Goal: Find specific page/section: Find specific page/section

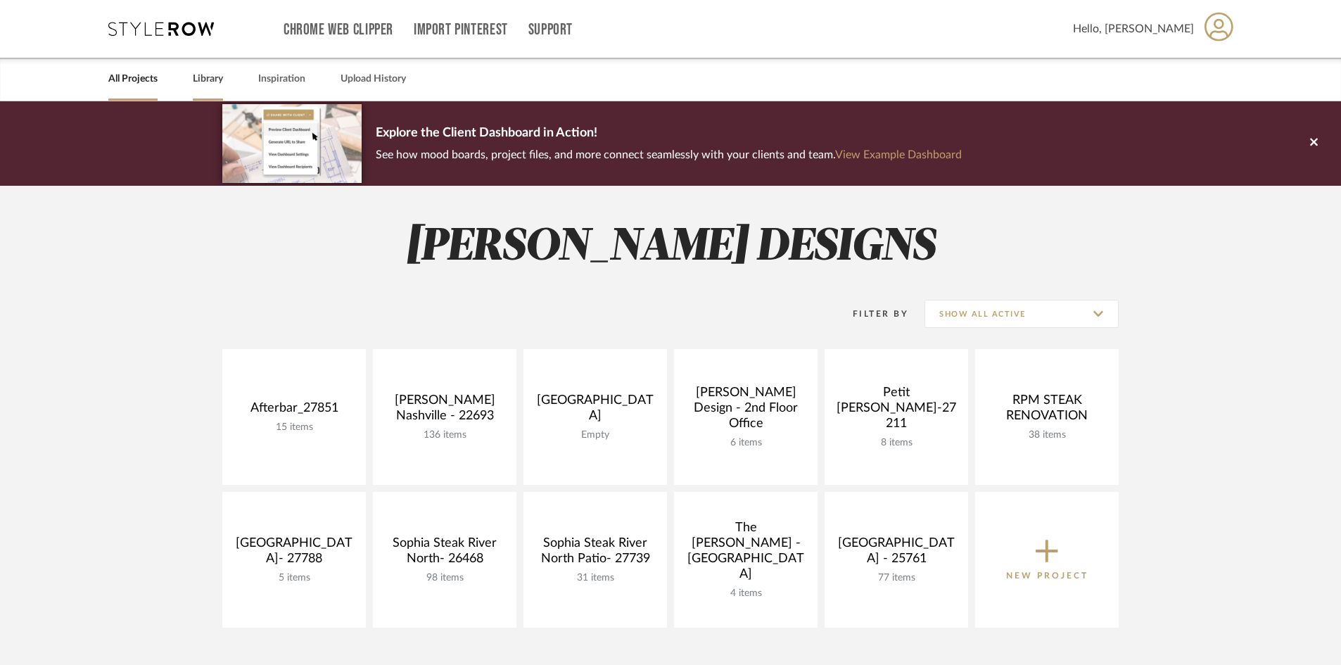
click at [220, 79] on link "Library" at bounding box center [208, 79] width 30 height 19
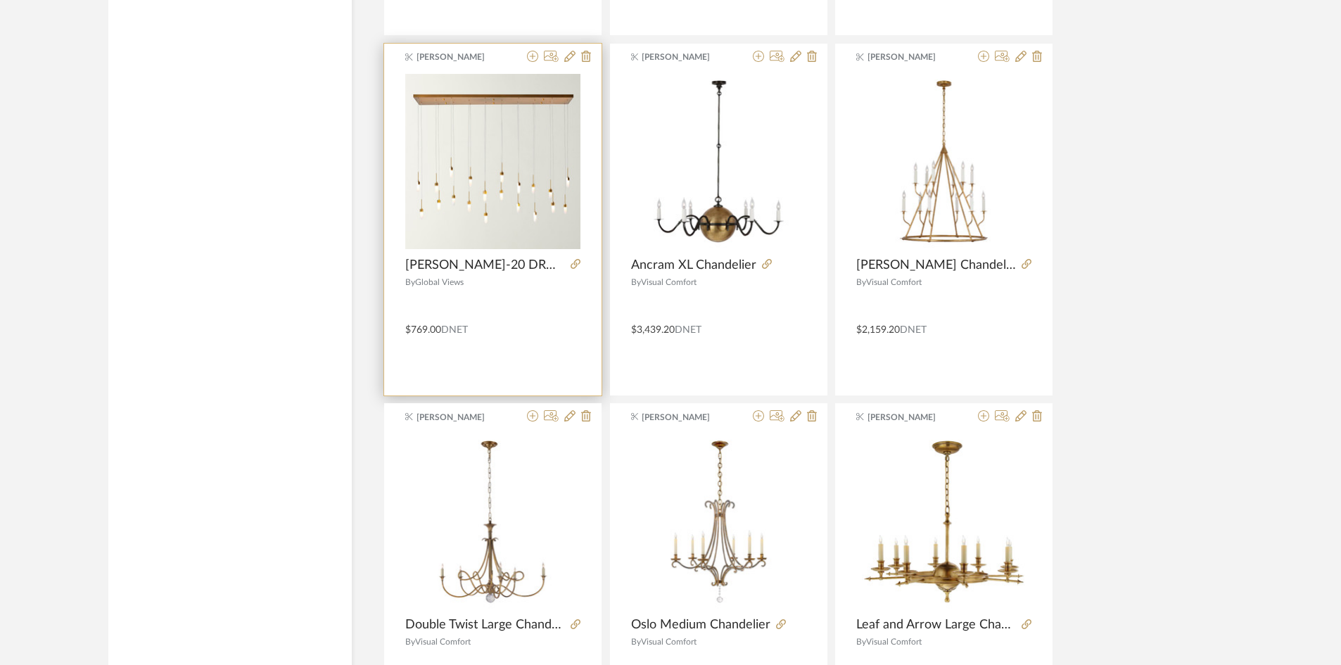
scroll to position [3306, 0]
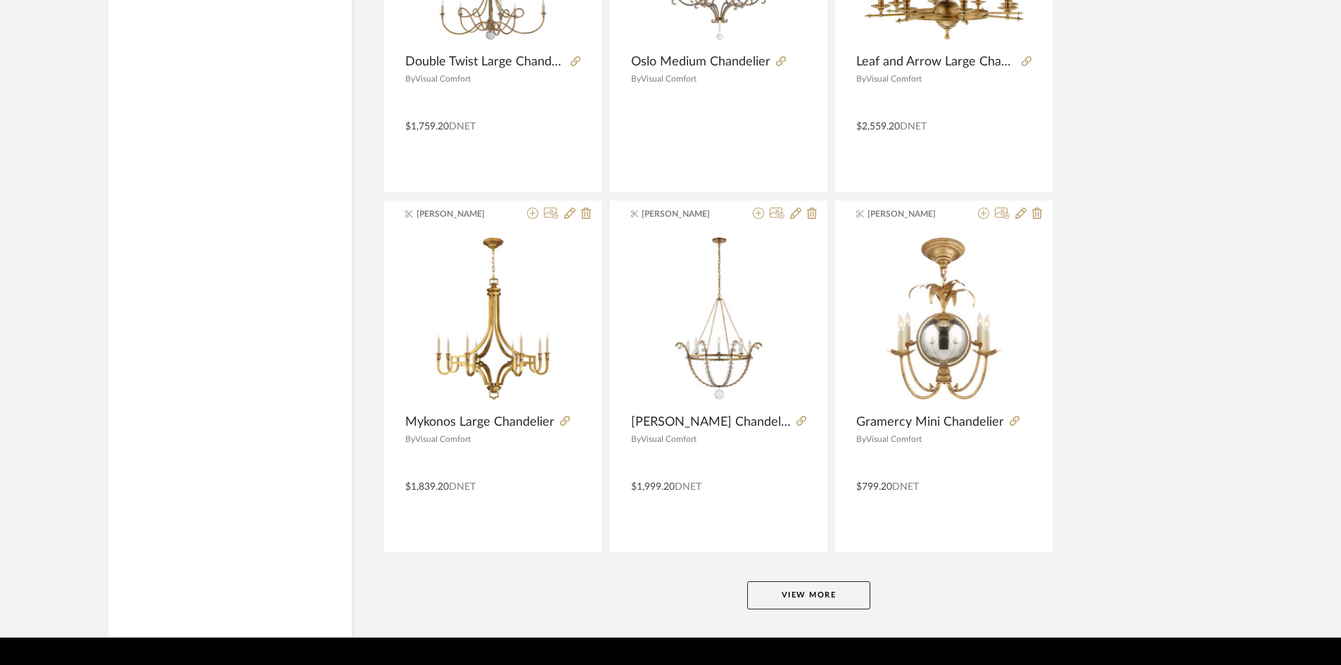
click at [850, 592] on button "View More" at bounding box center [808, 595] width 123 height 28
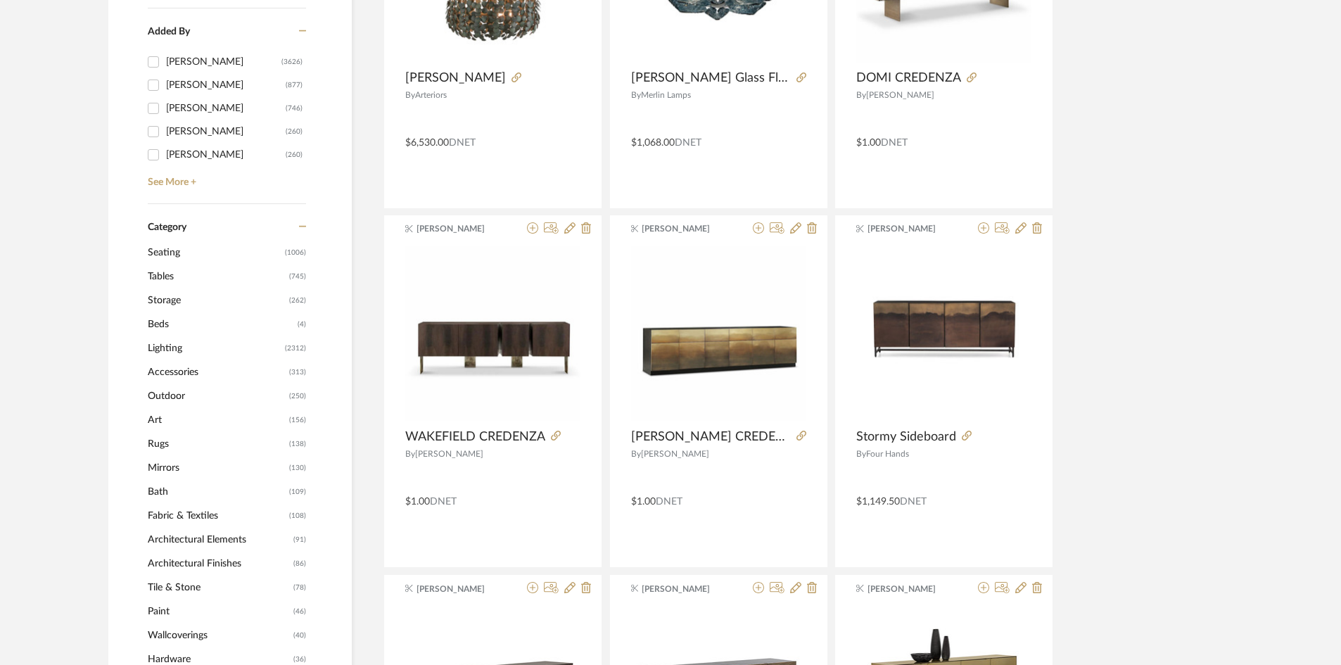
scroll to position [422, 0]
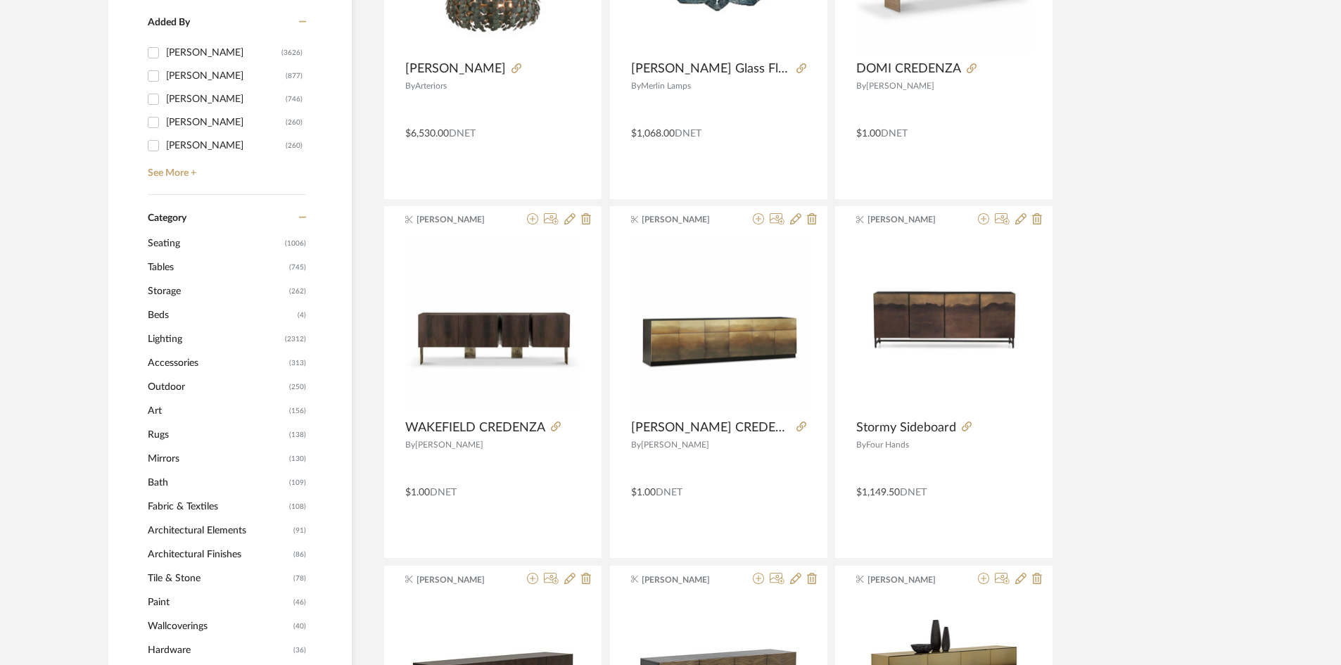
click at [176, 271] on span "Tables" at bounding box center [217, 267] width 138 height 24
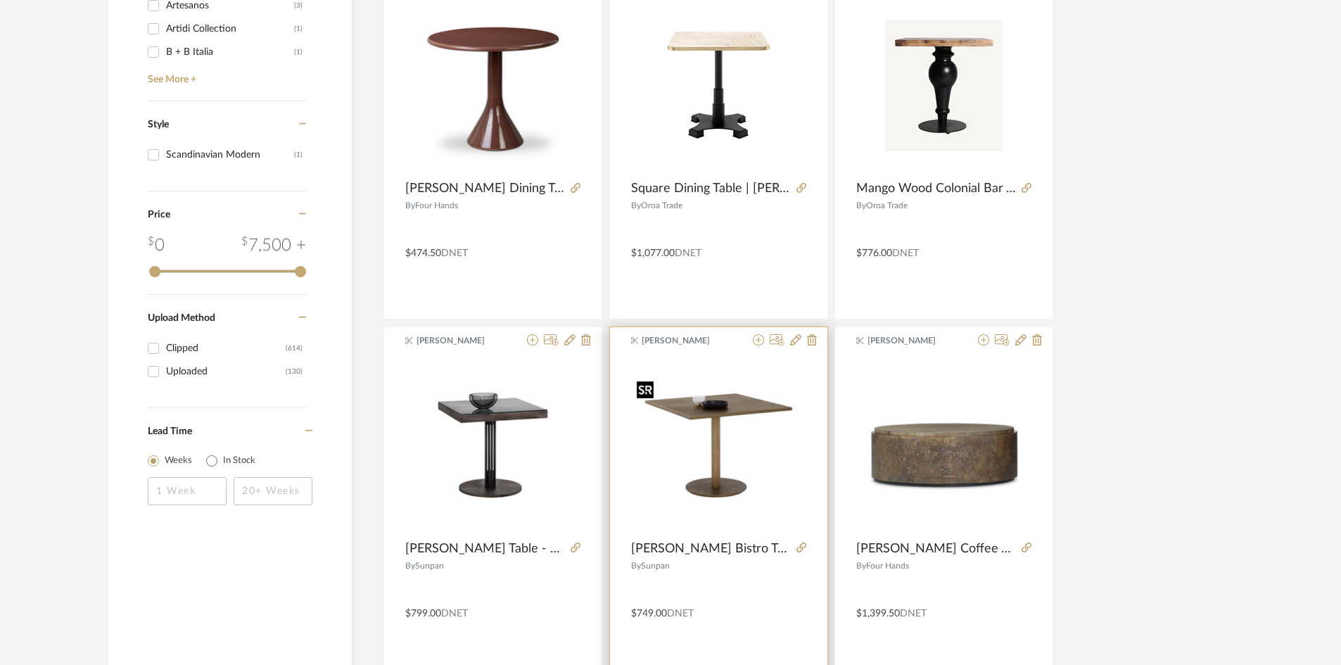
scroll to position [1829, 0]
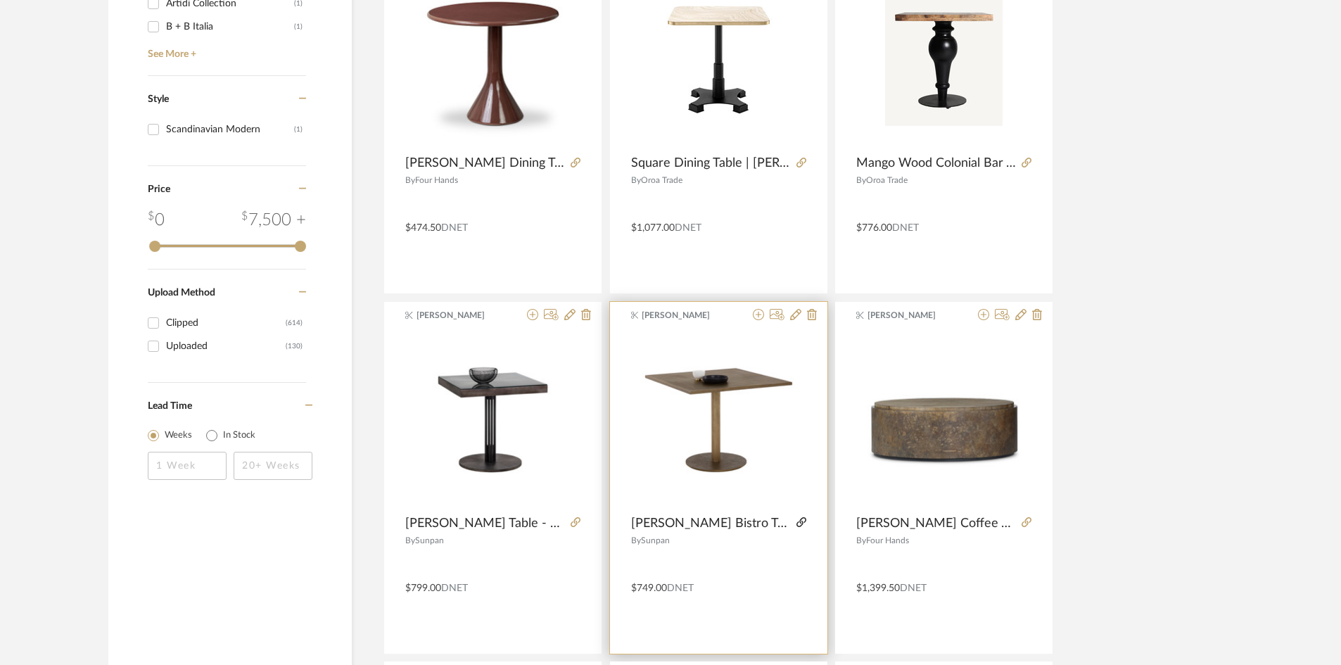
click at [796, 523] on icon at bounding box center [801, 522] width 10 height 10
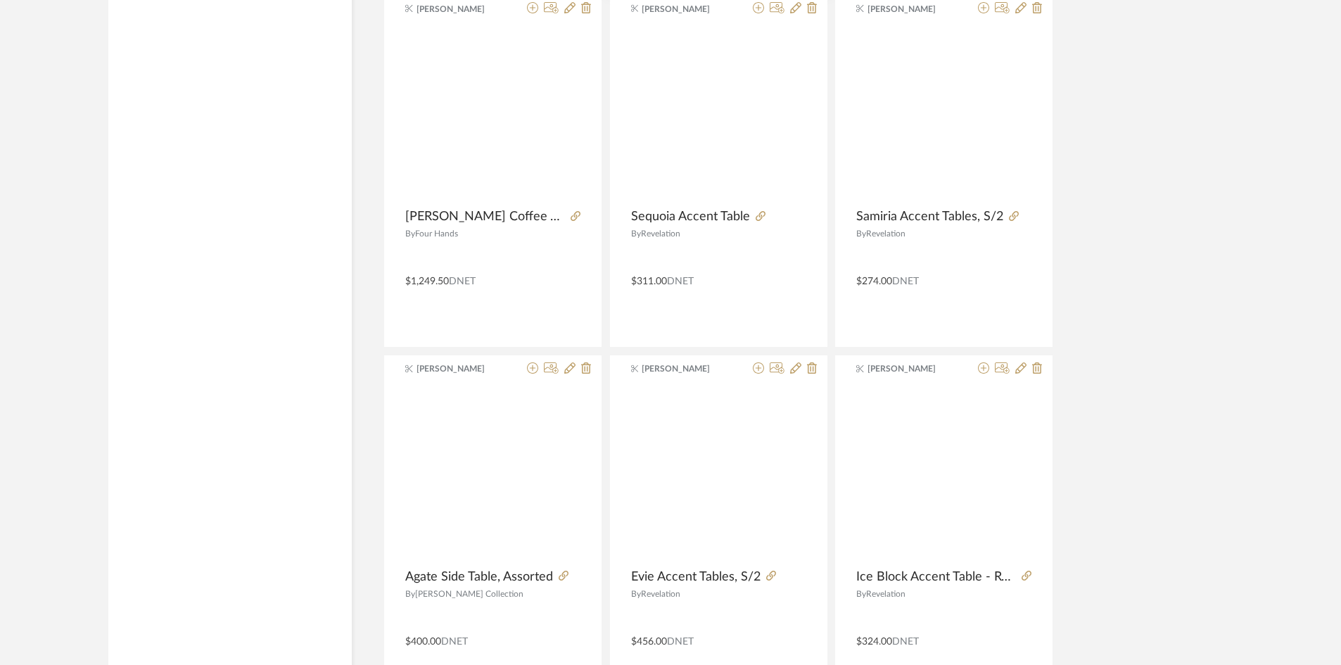
scroll to position [2532, 0]
